Goal: Task Accomplishment & Management: Manage account settings

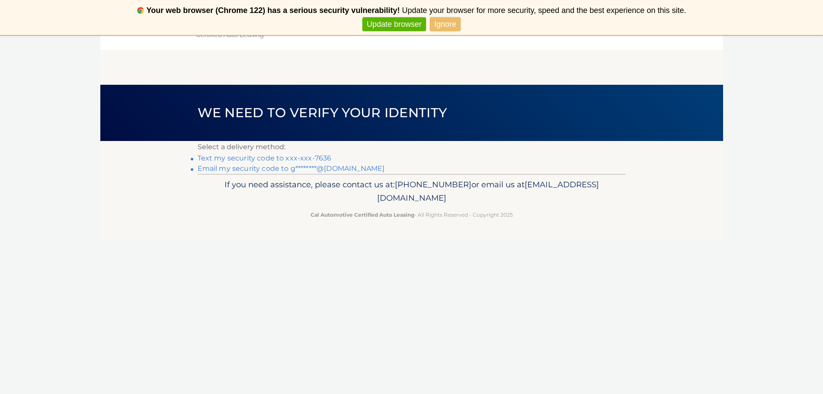
click at [319, 158] on link "Text my security code to xxx-xxx-7636" at bounding box center [265, 158] width 134 height 8
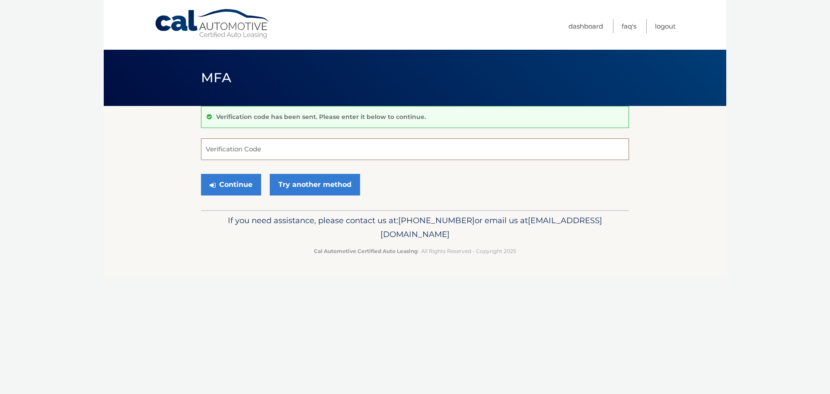
click at [395, 154] on input "Verification Code" at bounding box center [415, 149] width 428 height 22
type input "374266"
click at [238, 179] on button "Continue" at bounding box center [231, 185] width 60 height 22
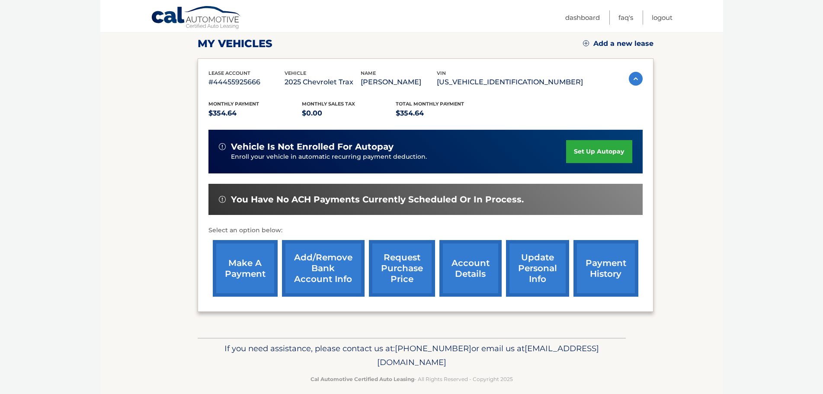
scroll to position [121, 0]
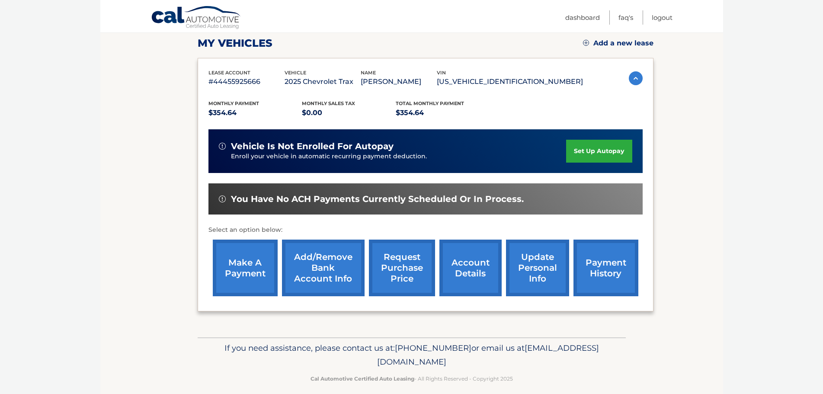
click at [240, 250] on link "make a payment" at bounding box center [245, 268] width 65 height 57
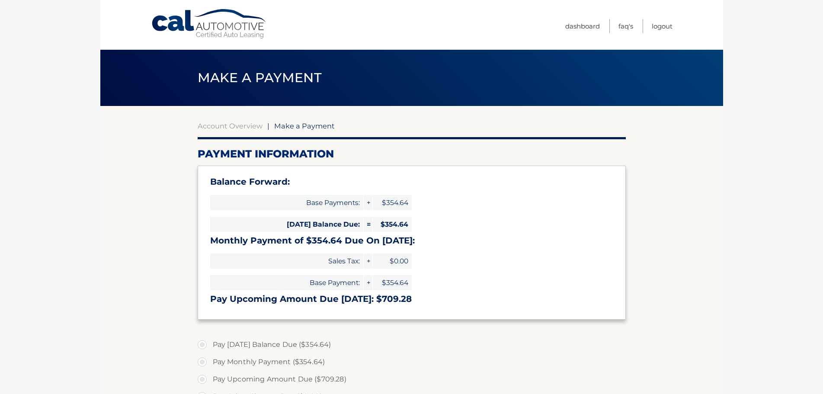
select select "Y2JhN2RlYzQtOTQ1Zi00YmNiLWE2ZTItN2IzZjg1YmZjNTkw"
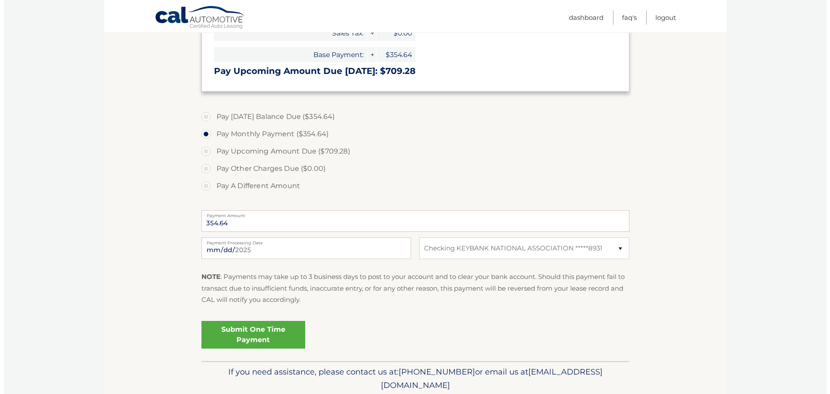
scroll to position [228, 0]
click at [243, 330] on link "Submit One Time Payment" at bounding box center [250, 334] width 104 height 28
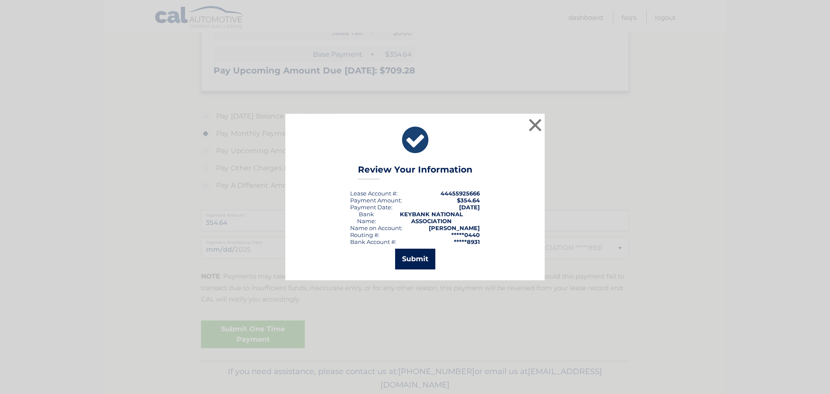
click at [418, 253] on button "Submit" at bounding box center [415, 259] width 40 height 21
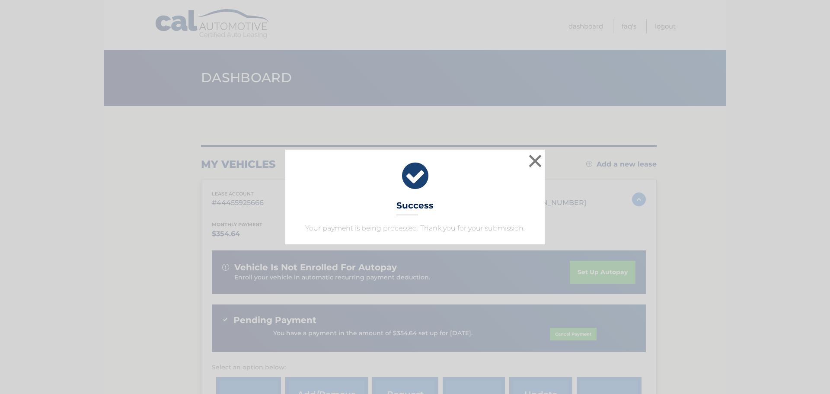
click at [418, 253] on div "× Success Your payment is being processed. Thank you for your submission. Loadi…" at bounding box center [415, 197] width 830 height 394
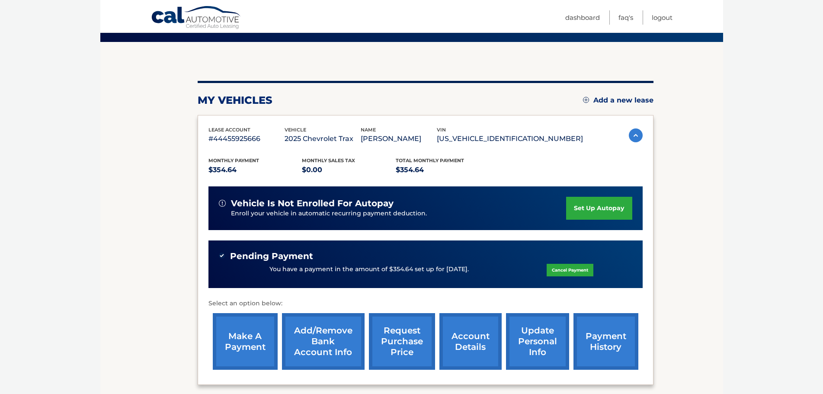
scroll to position [64, 0]
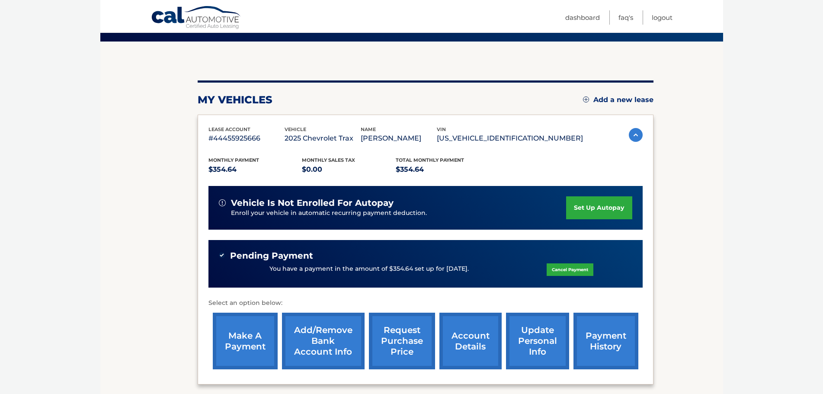
click at [597, 343] on link "payment history" at bounding box center [605, 341] width 65 height 57
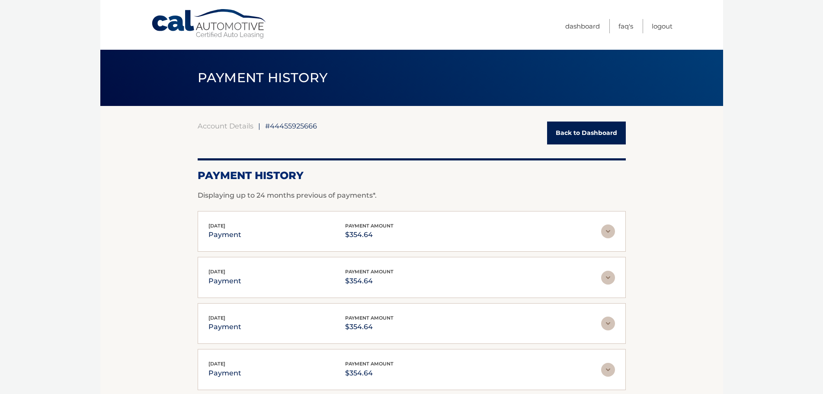
click at [584, 138] on link "Back to Dashboard" at bounding box center [586, 132] width 79 height 23
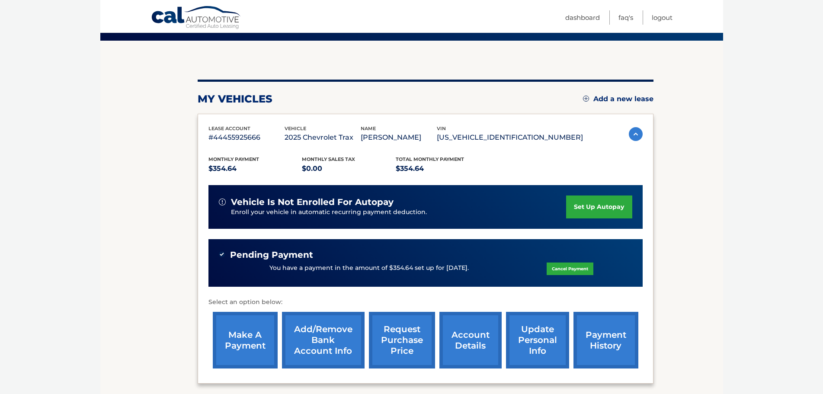
scroll to position [66, 0]
